Goal: Information Seeking & Learning: Learn about a topic

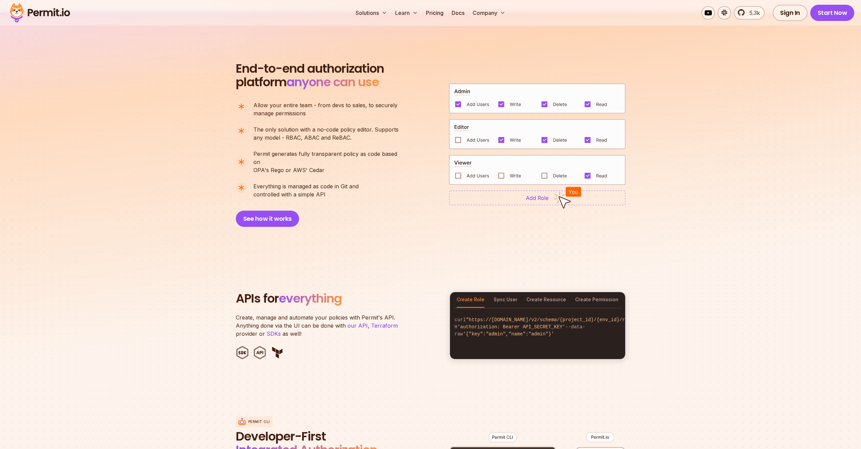
scroll to position [455, 0]
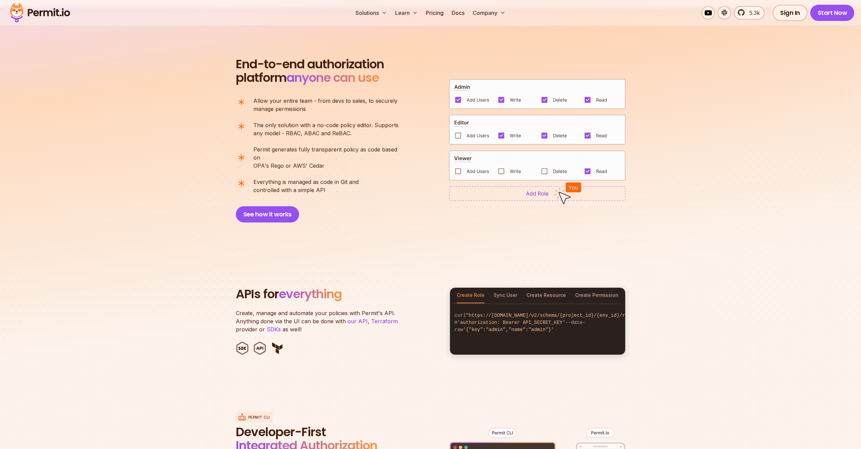
click at [538, 190] on img at bounding box center [537, 193] width 176 height 15
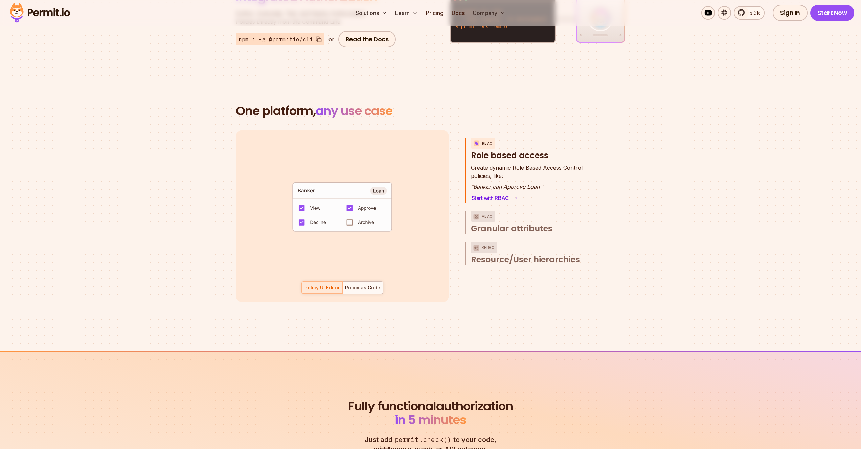
scroll to position [934, 0]
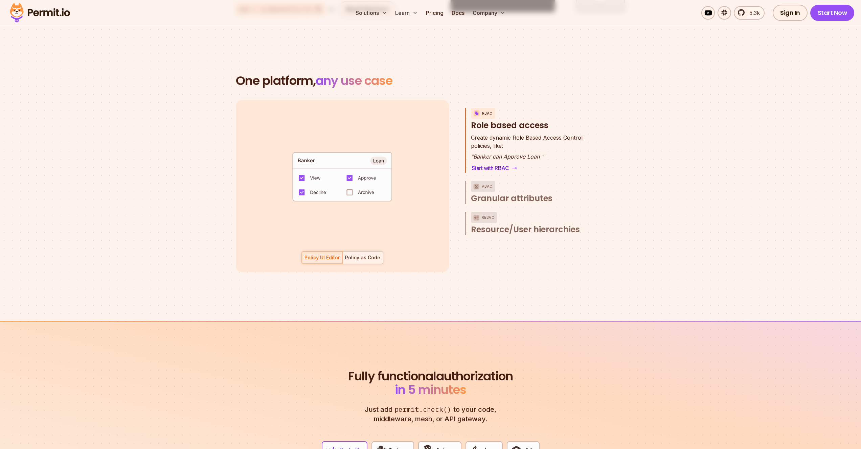
click at [354, 254] on div "Policy as Code" at bounding box center [362, 257] width 35 height 7
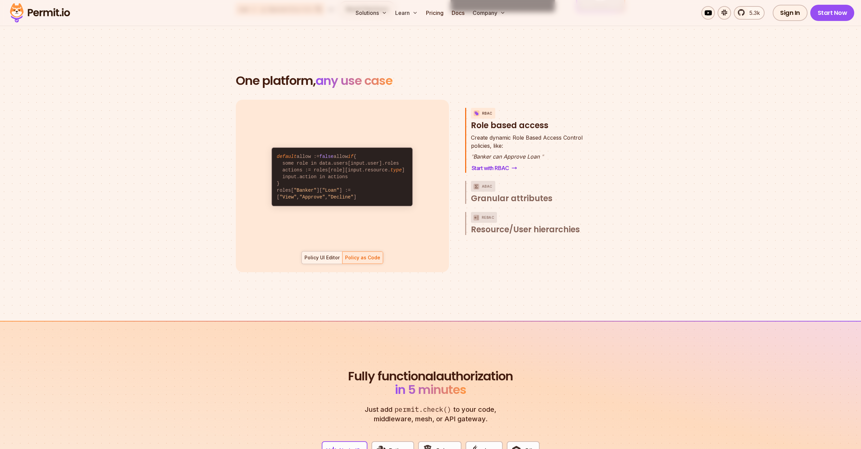
click at [317, 254] on div "Policy UI Editor" at bounding box center [321, 257] width 35 height 7
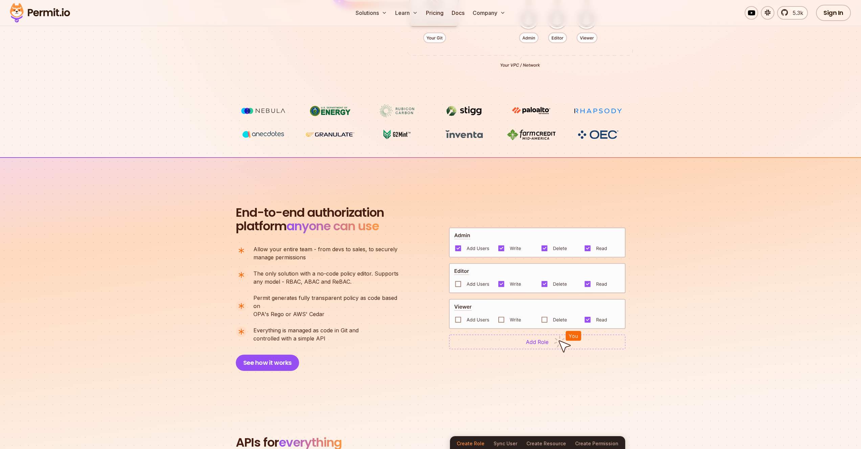
scroll to position [0, 0]
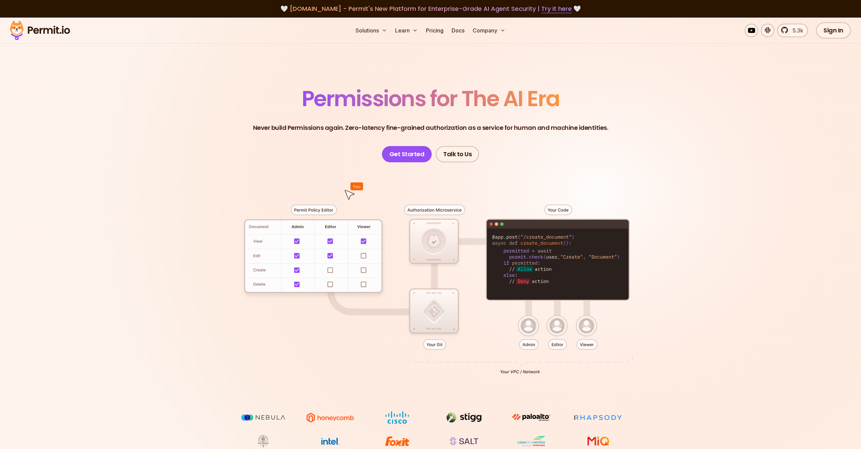
click at [464, 176] on div at bounding box center [430, 286] width 473 height 249
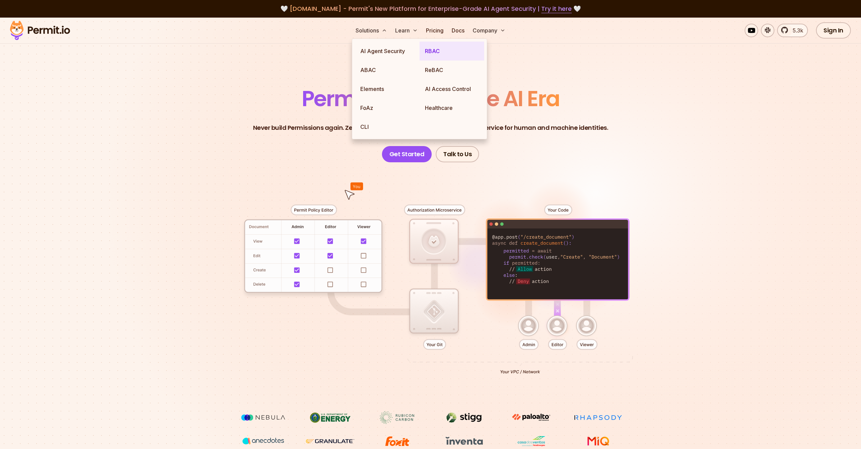
click at [437, 51] on link "RBAC" at bounding box center [451, 51] width 65 height 19
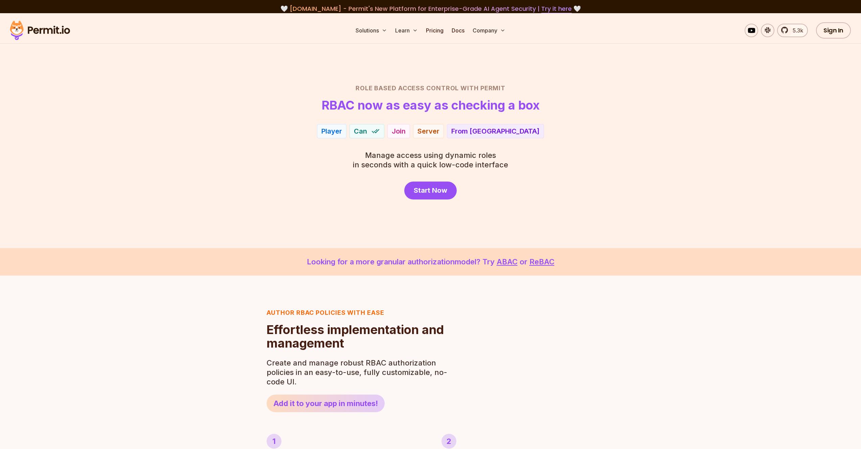
click at [254, 124] on div "Player Can Join Server From EU" at bounding box center [430, 131] width 473 height 14
click at [221, 155] on div "Role Based Access Control with Permit RBAC now as easy as checking a box Accoun…" at bounding box center [430, 142] width 473 height 116
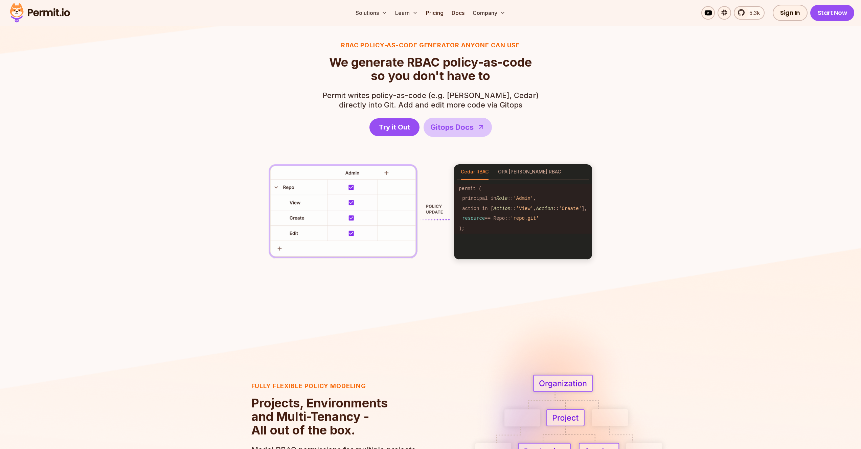
scroll to position [947, 0]
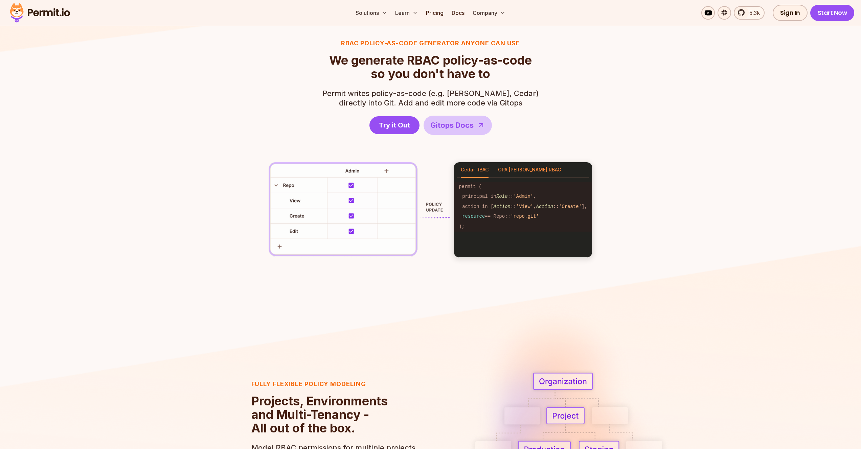
click at [517, 170] on button "OPA [PERSON_NAME] RBAC" at bounding box center [529, 170] width 63 height 16
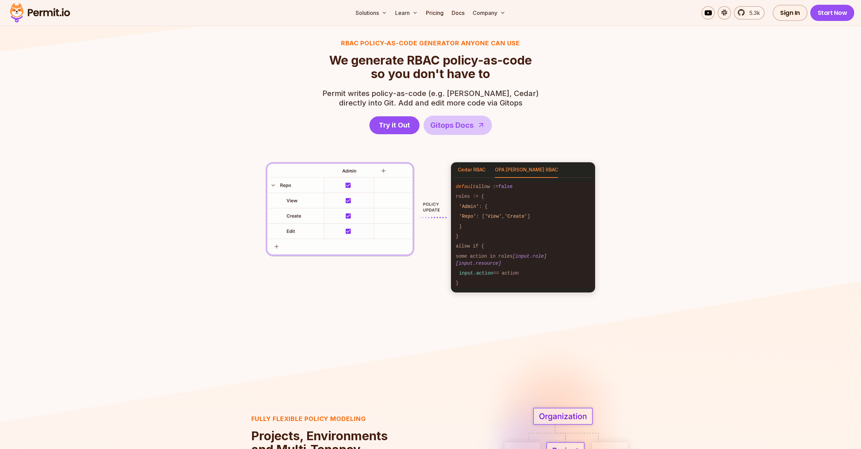
click at [481, 170] on button "Cedar RBAC" at bounding box center [471, 170] width 28 height 16
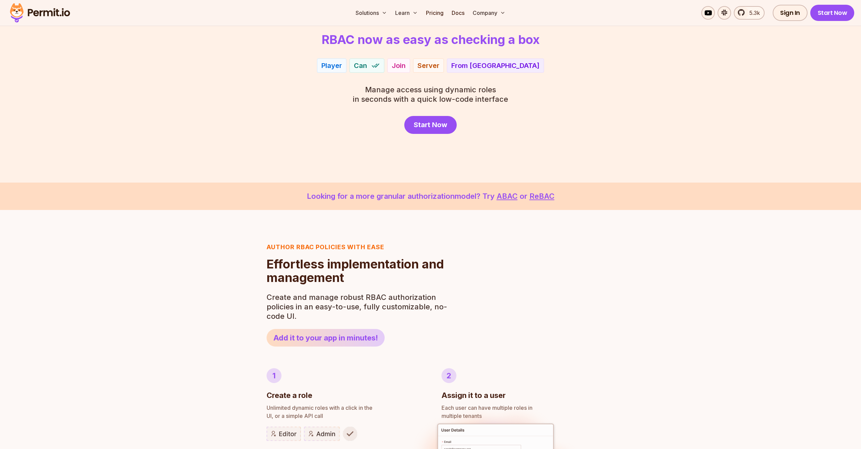
scroll to position [0, 0]
